Goal: Find specific page/section: Find specific page/section

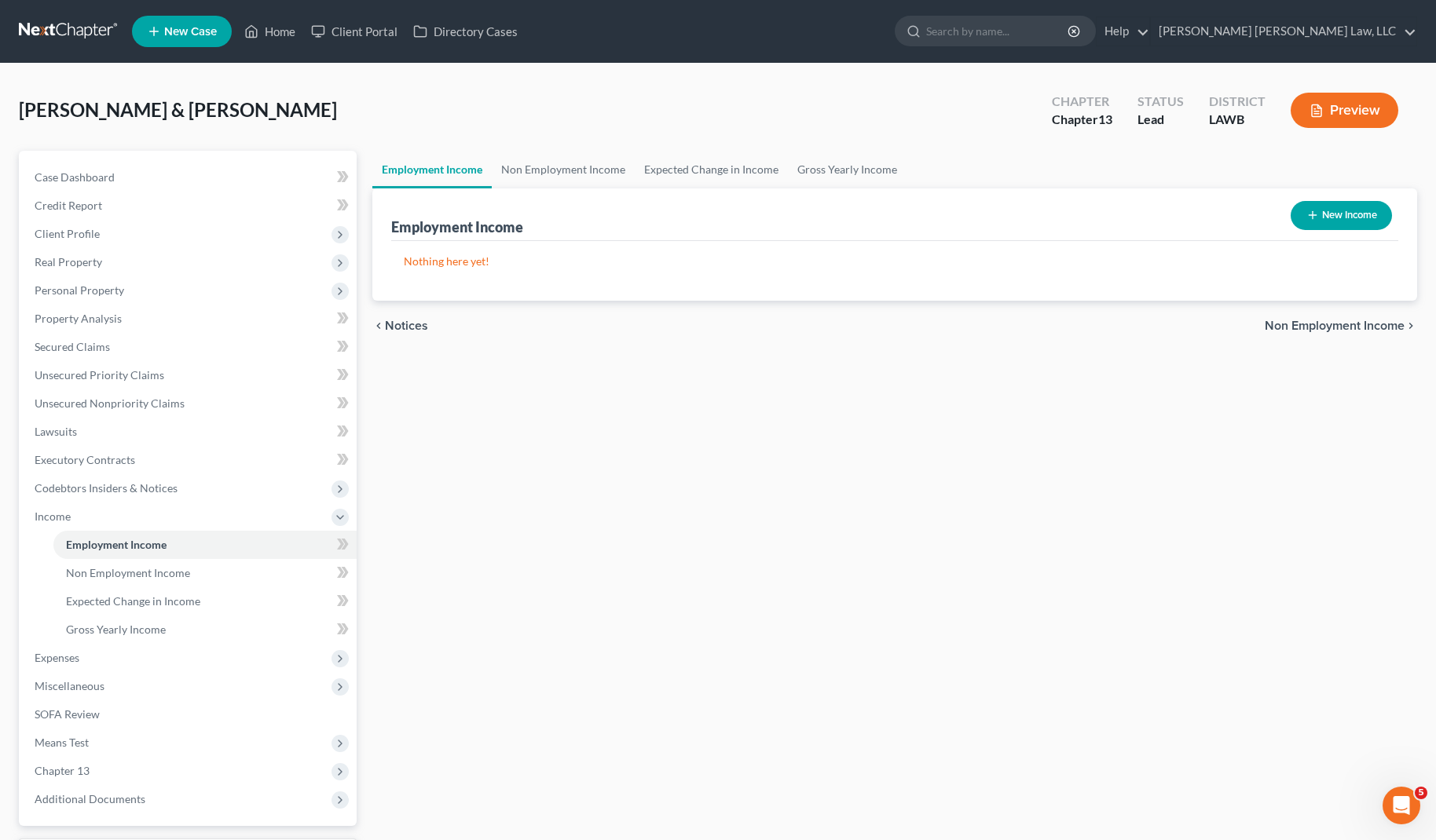
click at [66, 38] on link at bounding box center [69, 31] width 100 height 28
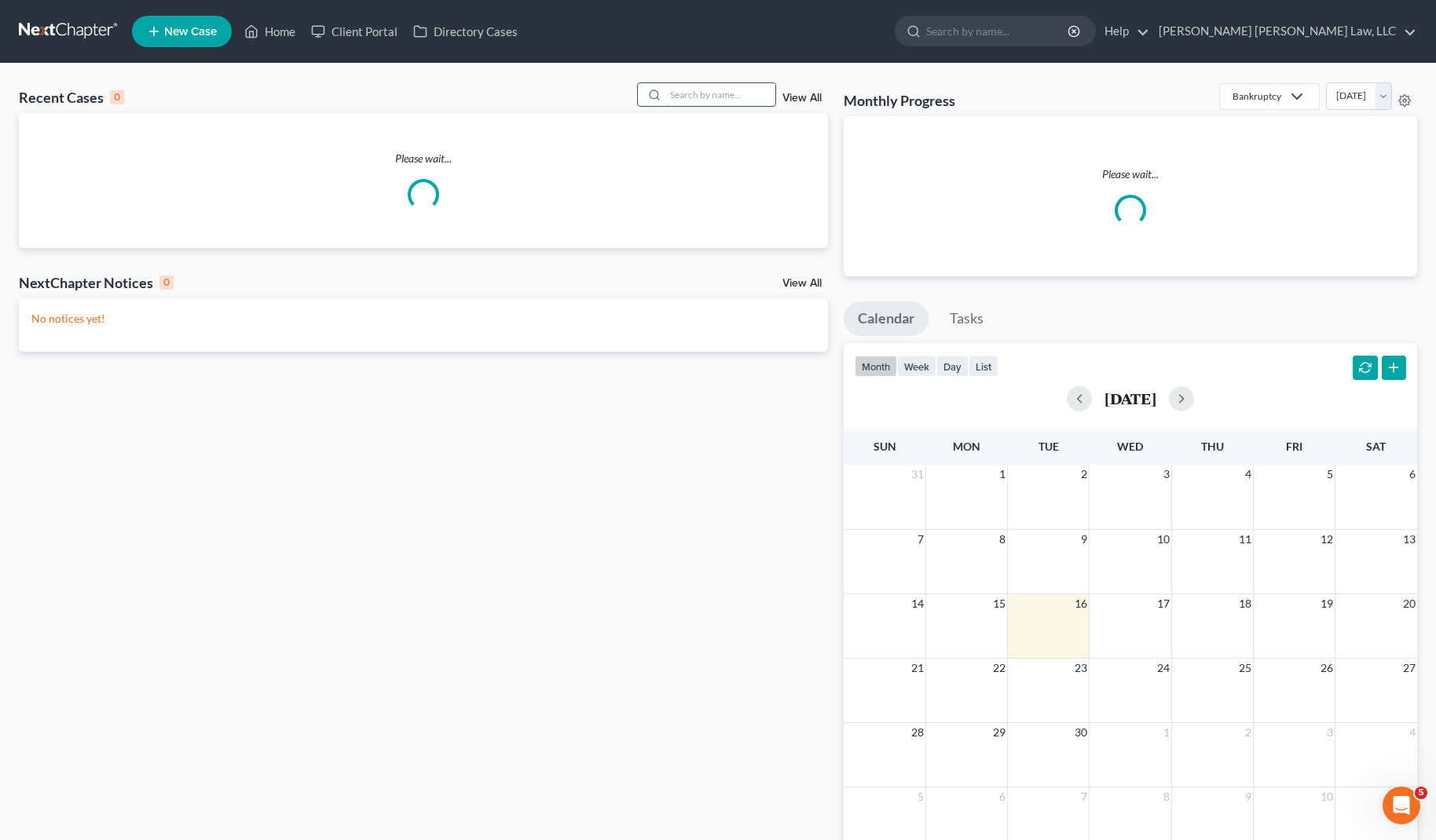
click at [722, 96] on input "search" at bounding box center [720, 94] width 110 height 23
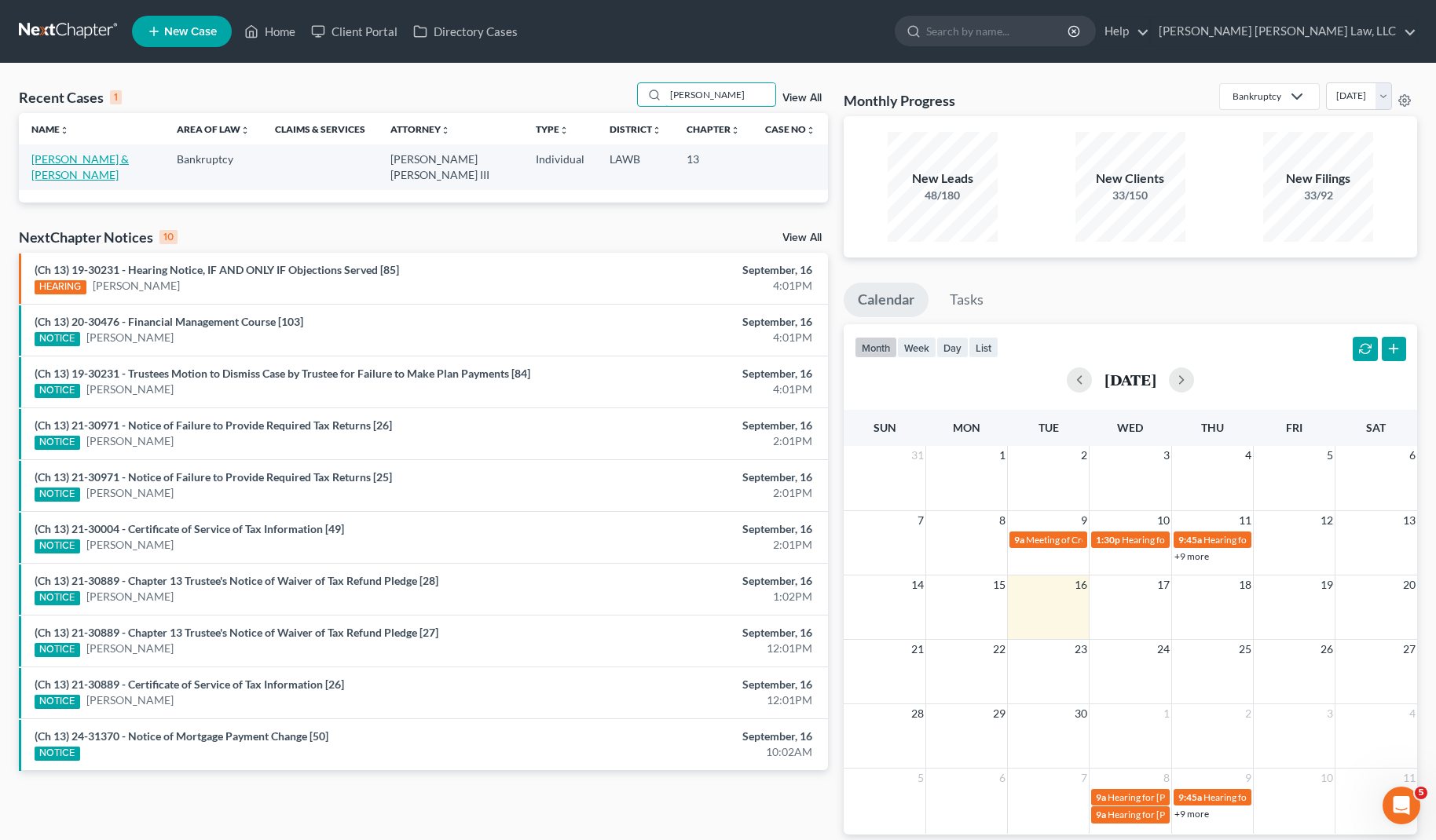
type input "hall, waylon"
click at [76, 162] on link "Hall, Waylon & Tina" at bounding box center [80, 167] width 97 height 29
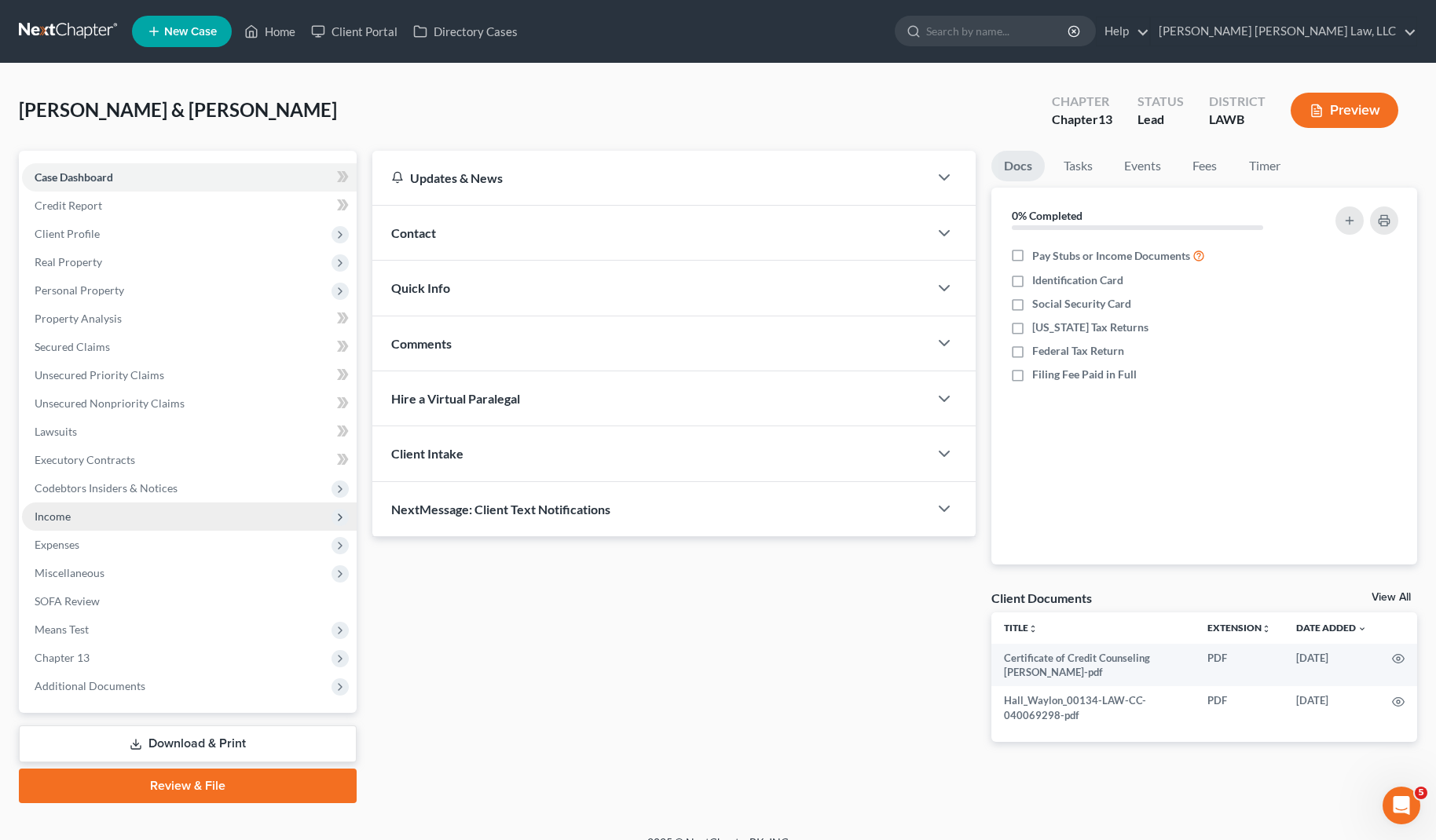
click at [111, 512] on span "Income" at bounding box center [188, 516] width 334 height 28
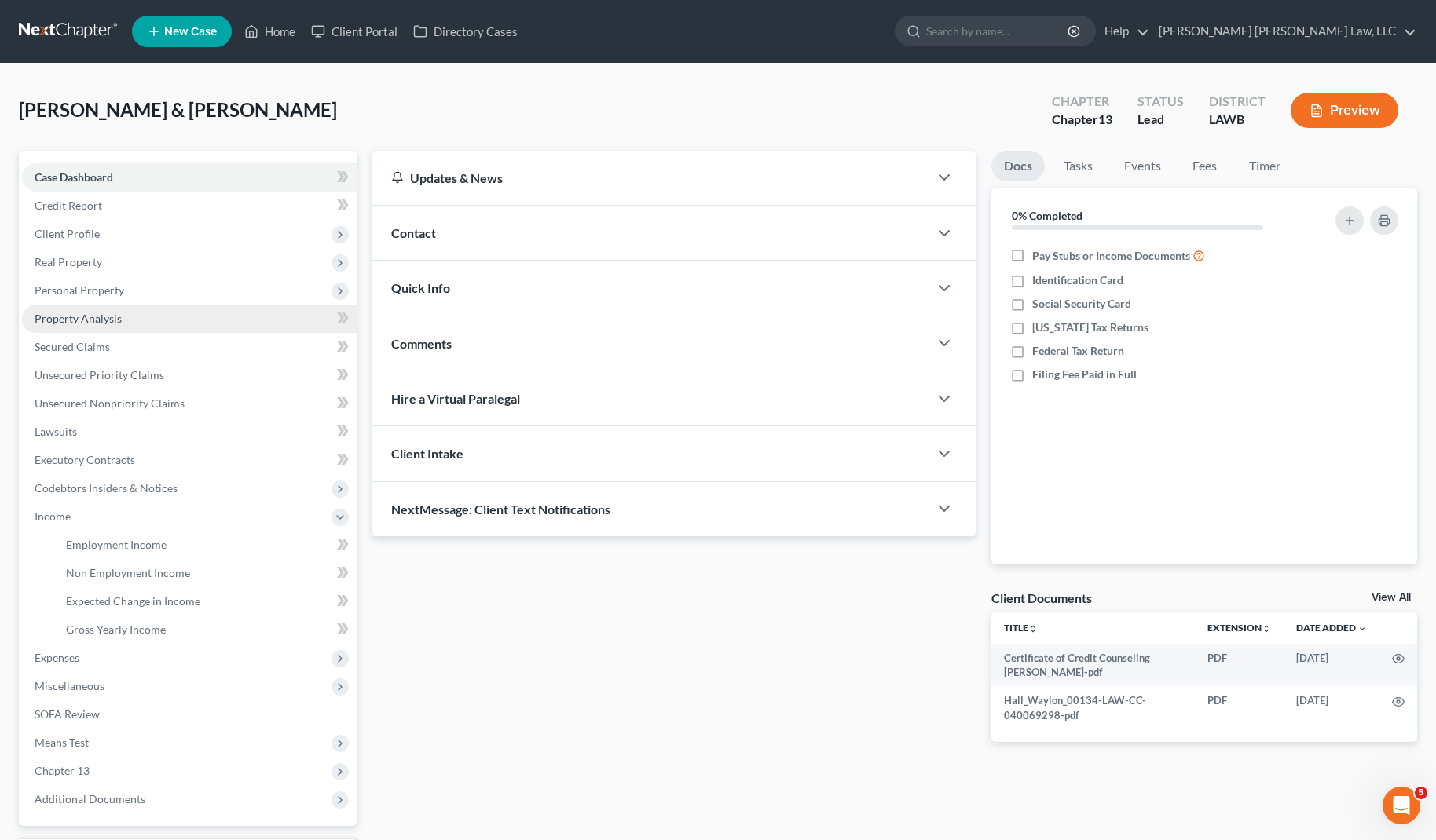
click at [104, 313] on span "Property Analysis" at bounding box center [78, 318] width 87 height 14
